Goal: Information Seeking & Learning: Learn about a topic

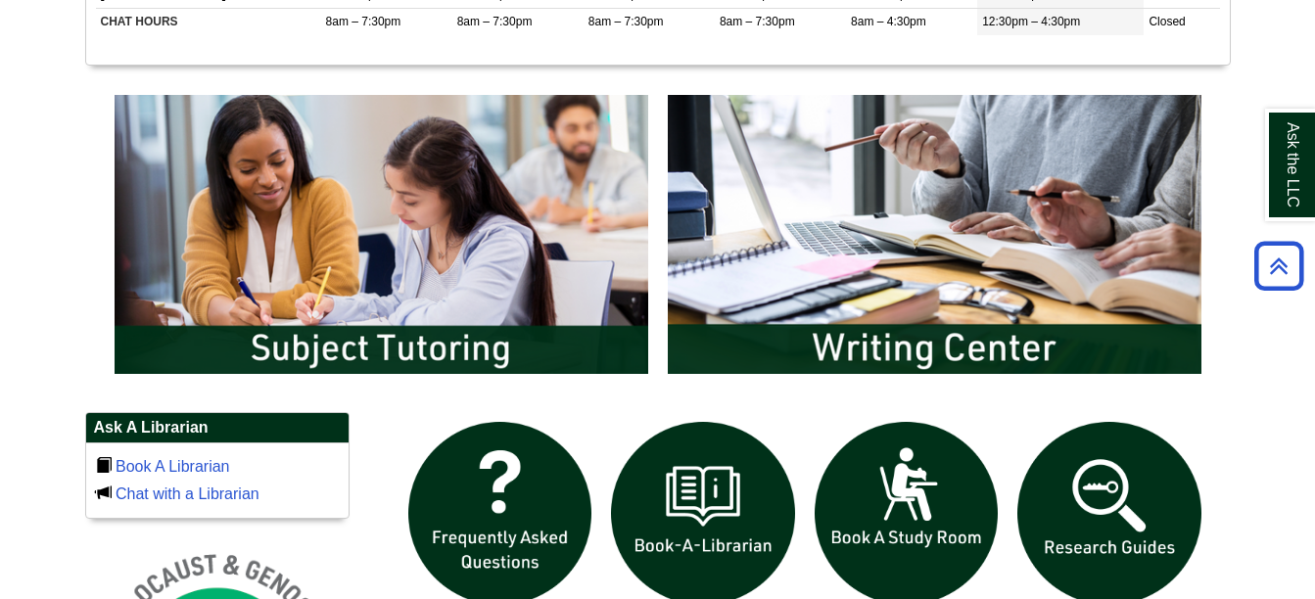
scroll to position [1257, 0]
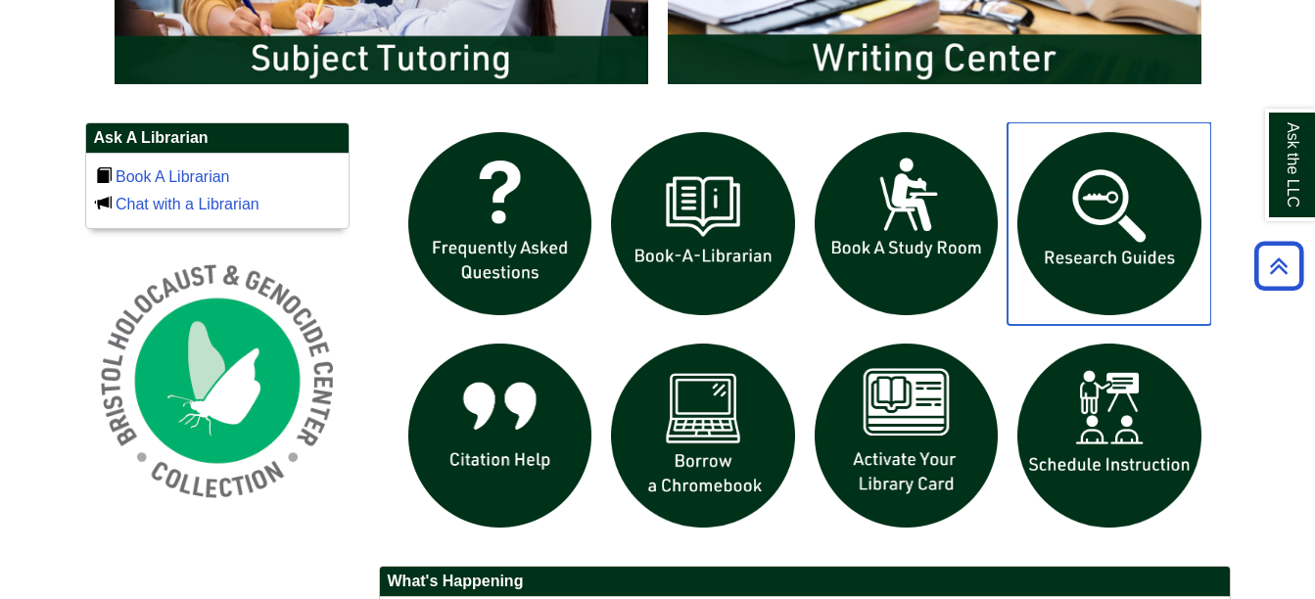
click at [1100, 205] on img "slideshow" at bounding box center [1109, 224] width 204 height 204
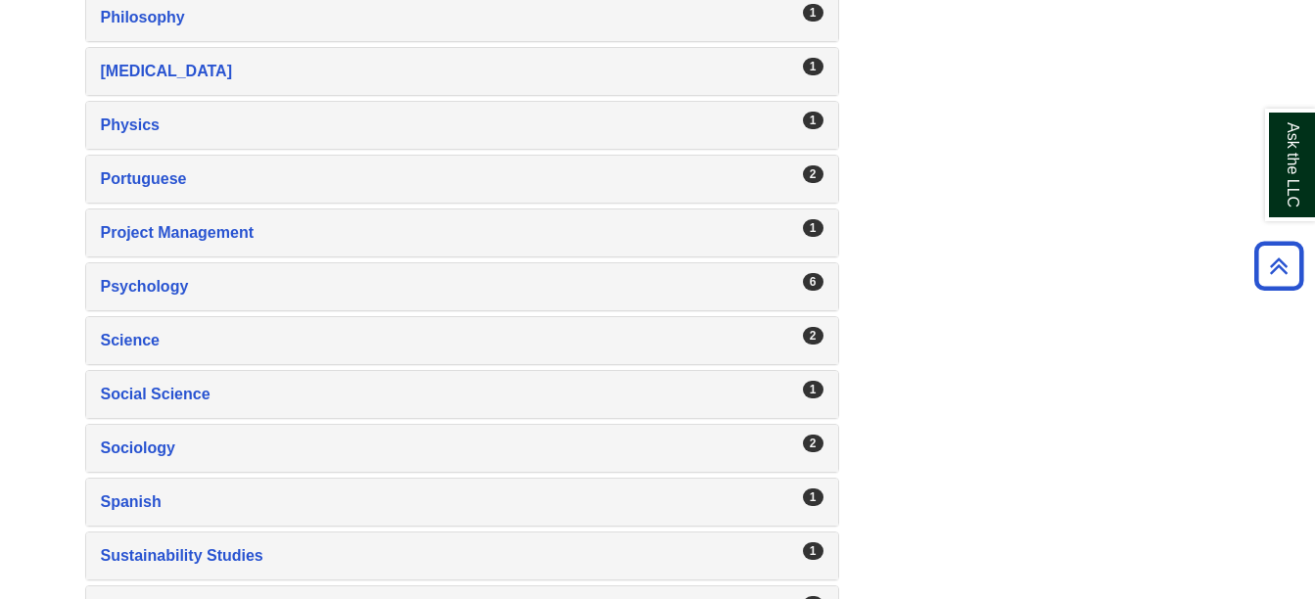
scroll to position [3133, 0]
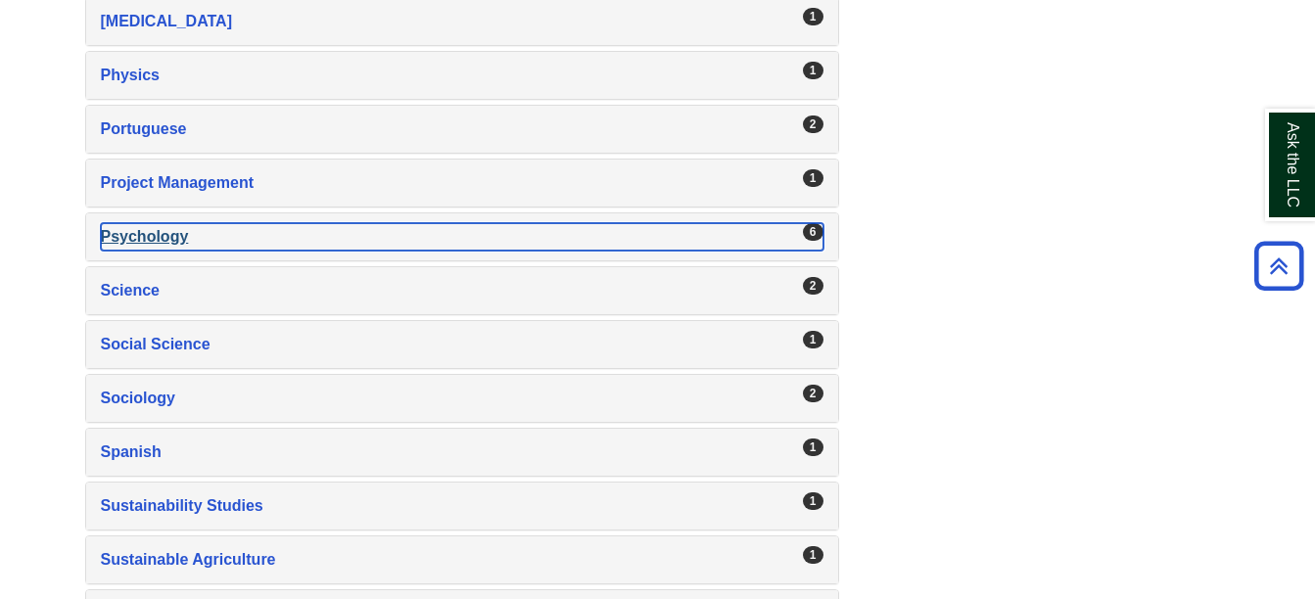
click at [190, 245] on div "Psychology , 6 guides" at bounding box center [462, 236] width 722 height 27
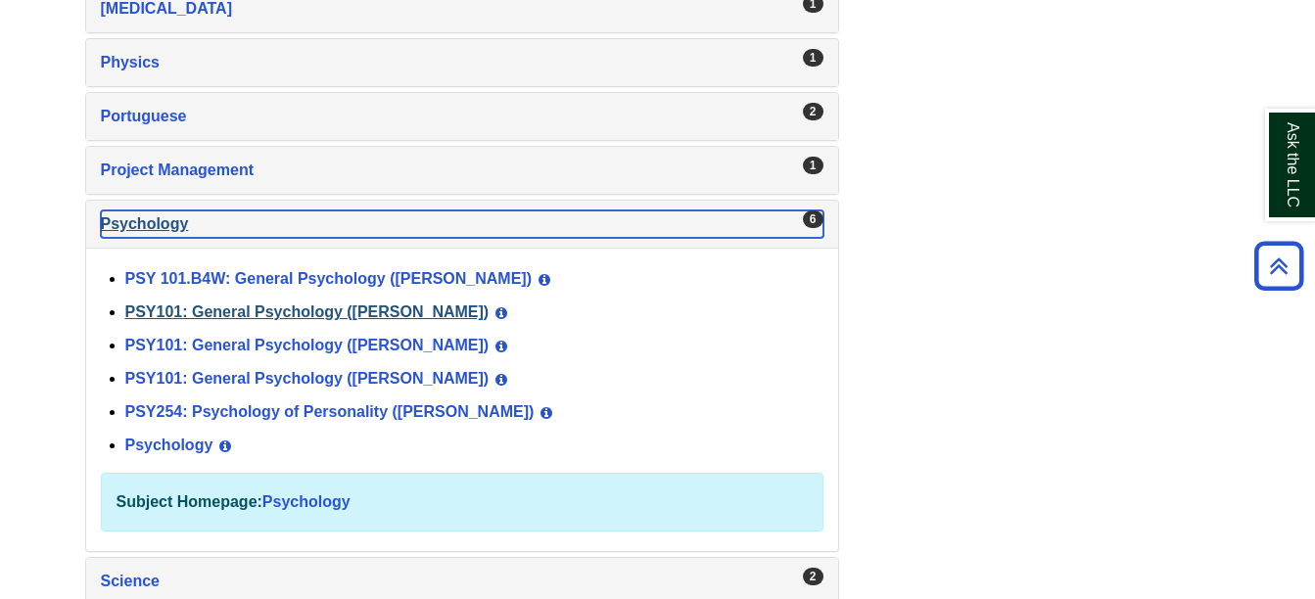
scroll to position [3231, 0]
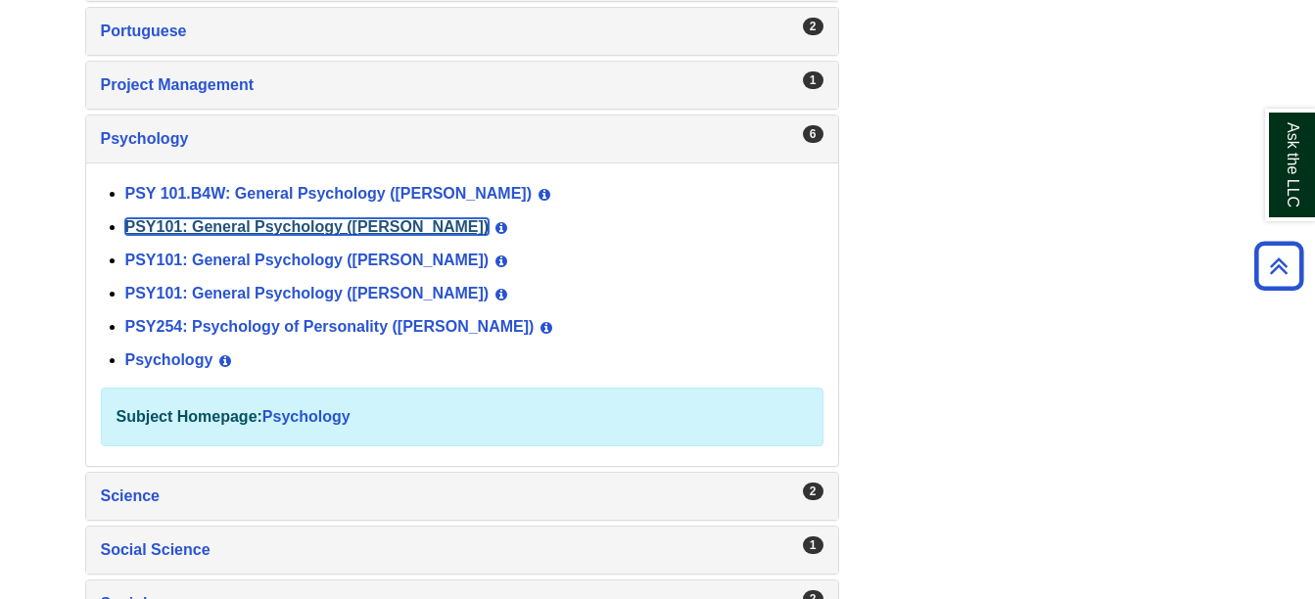
click at [246, 223] on link "PSY101: General Psychology (Clancy)" at bounding box center [307, 226] width 364 height 17
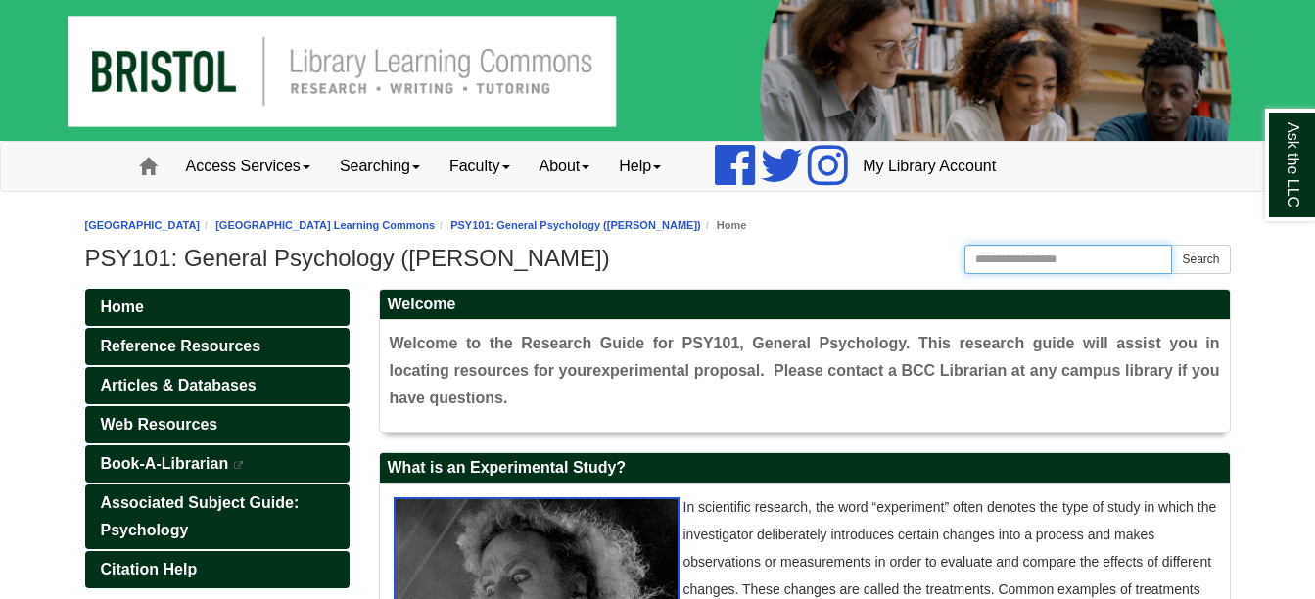
click at [1033, 257] on input "Search this Guide" at bounding box center [1068, 259] width 209 height 29
type input "**********"
click at [1171, 245] on button "Search" at bounding box center [1200, 259] width 59 height 29
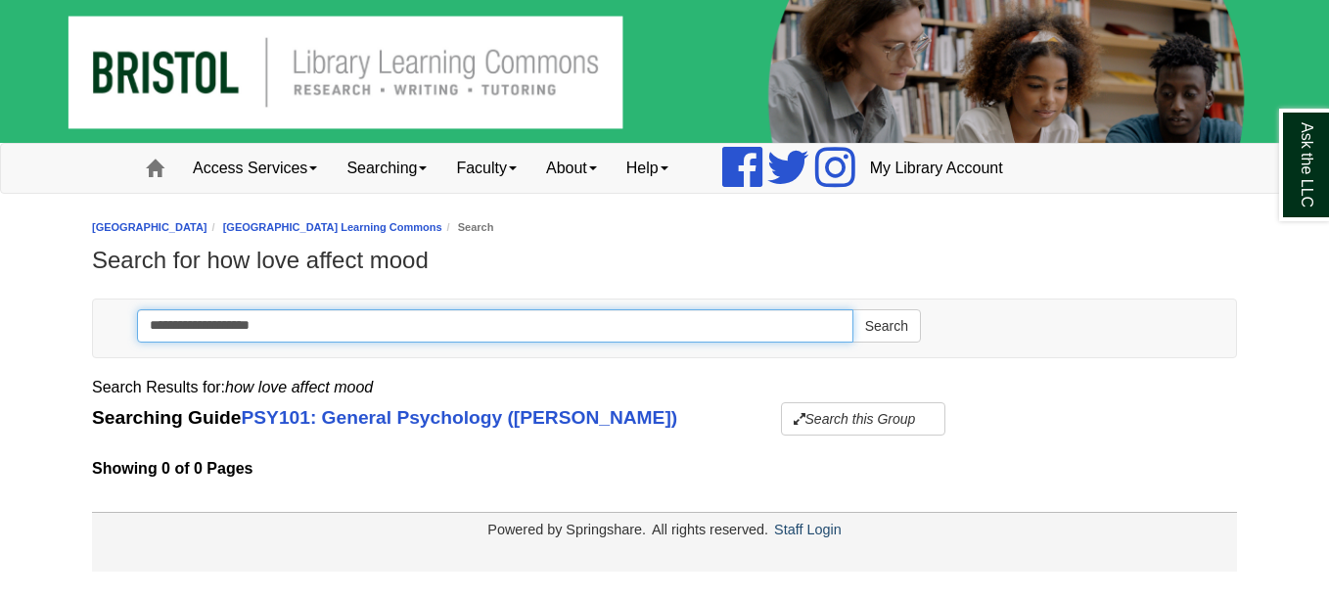
drag, startPoint x: 265, startPoint y: 328, endPoint x: 142, endPoint y: 324, distance: 123.4
click at [142, 324] on input "**********" at bounding box center [495, 325] width 717 height 33
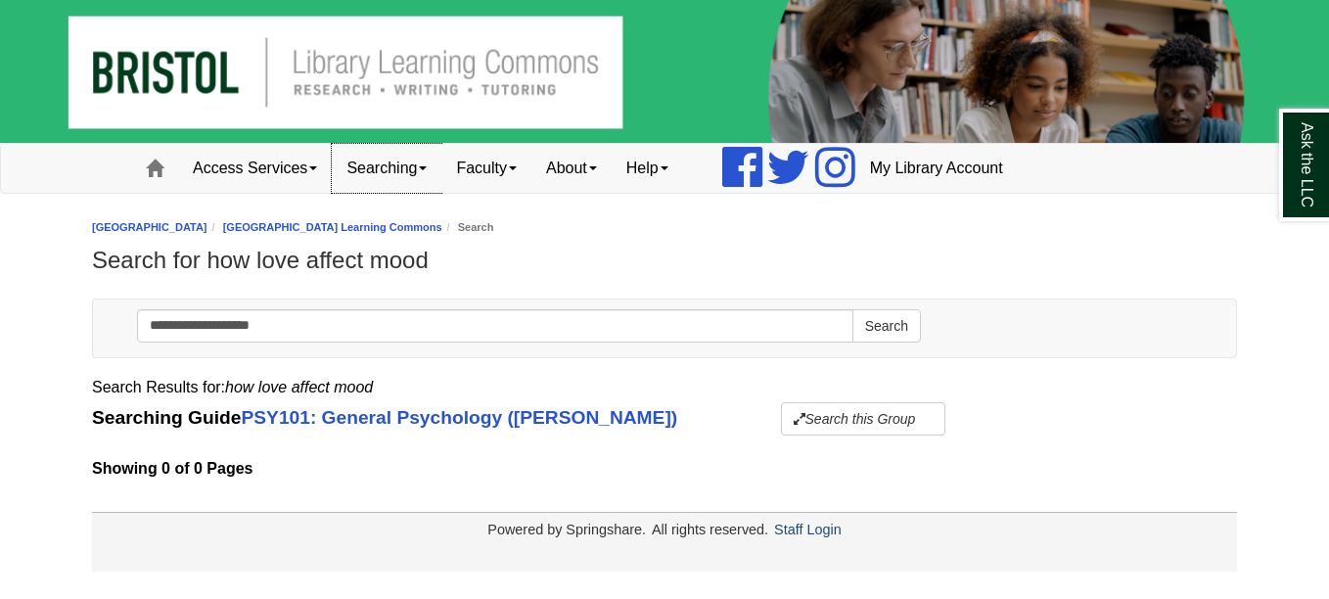
click at [388, 172] on link "Searching" at bounding box center [387, 168] width 110 height 49
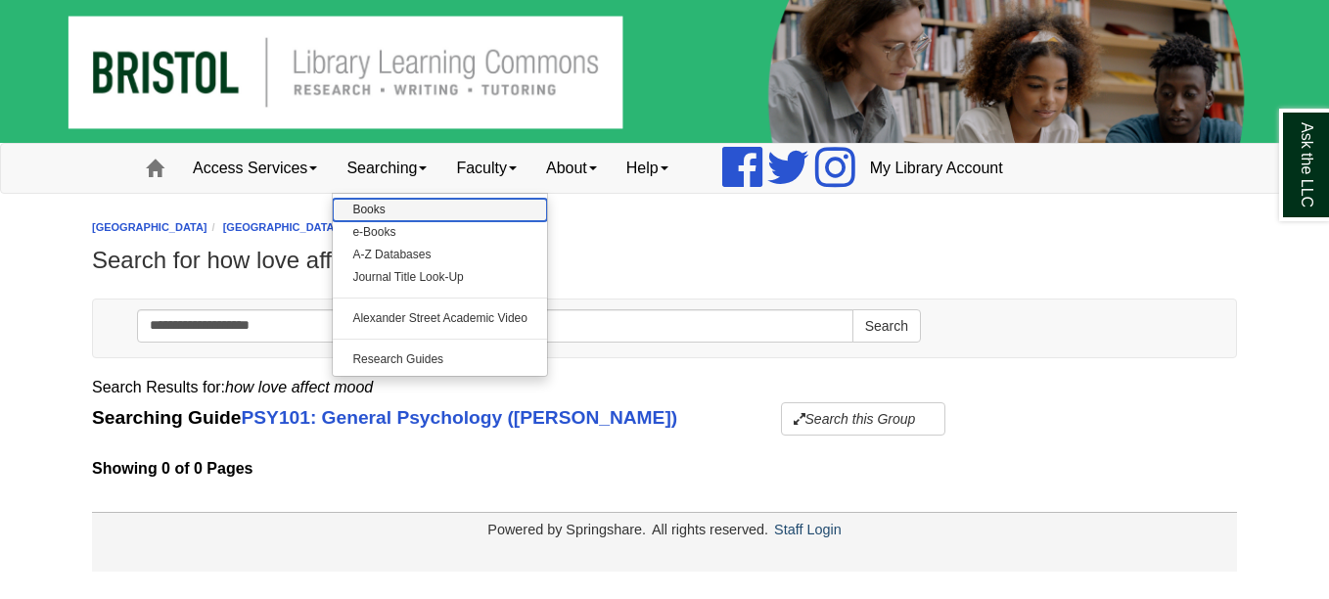
click at [387, 199] on link "Books" at bounding box center [440, 210] width 214 height 23
